Goal: Information Seeking & Learning: Learn about a topic

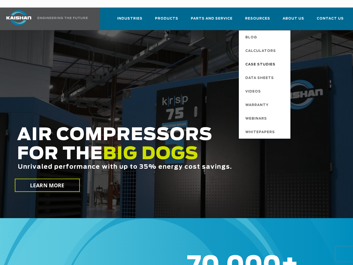
click at [261, 60] on span "Case Studies" at bounding box center [261, 64] width 30 height 9
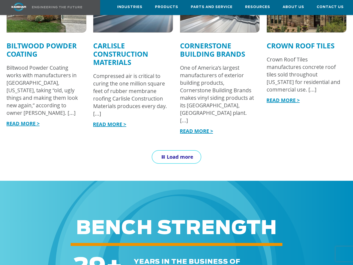
scroll to position [566, 0]
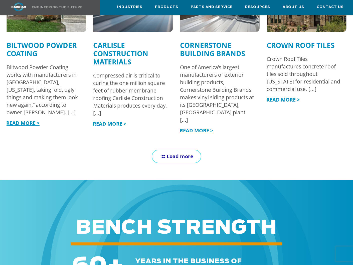
click at [170, 153] on span "Load more" at bounding box center [180, 156] width 27 height 7
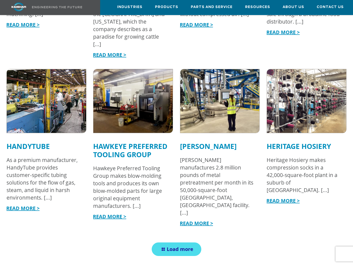
scroll to position [818, 0]
click at [198, 220] on link "READ MORE >" at bounding box center [196, 223] width 33 height 7
click at [196, 242] on link "Load more" at bounding box center [177, 249] width 50 height 14
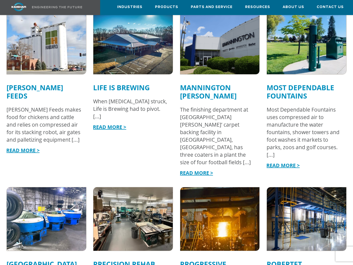
scroll to position [1045, 0]
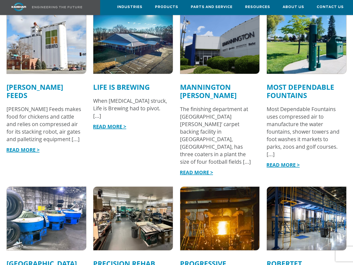
click at [194, 169] on link "READ MORE >" at bounding box center [196, 172] width 33 height 7
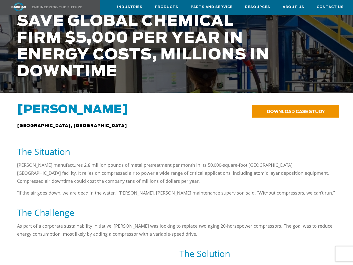
scroll to position [125, 0]
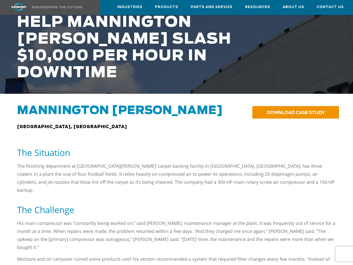
scroll to position [124, 0]
